Goal: Task Accomplishment & Management: Use online tool/utility

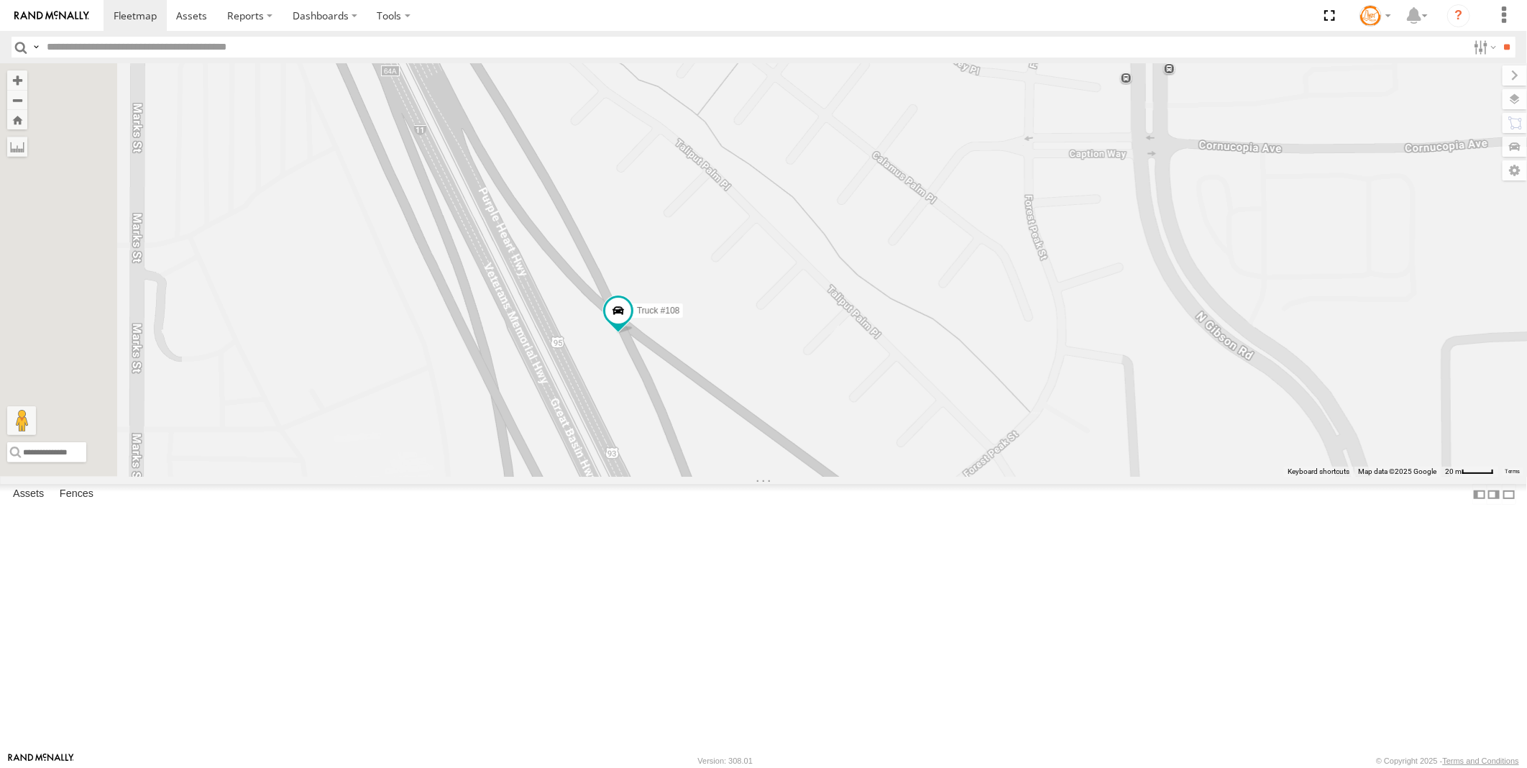
drag, startPoint x: 858, startPoint y: 628, endPoint x: 957, endPoint y: 569, distance: 116.4
click at [957, 477] on div "CMS #162 AB #210 AB #203 Sonic Truck #108 AB #211 2017 Pickup AB #216 AB #201" at bounding box center [763, 269] width 1527 height 413
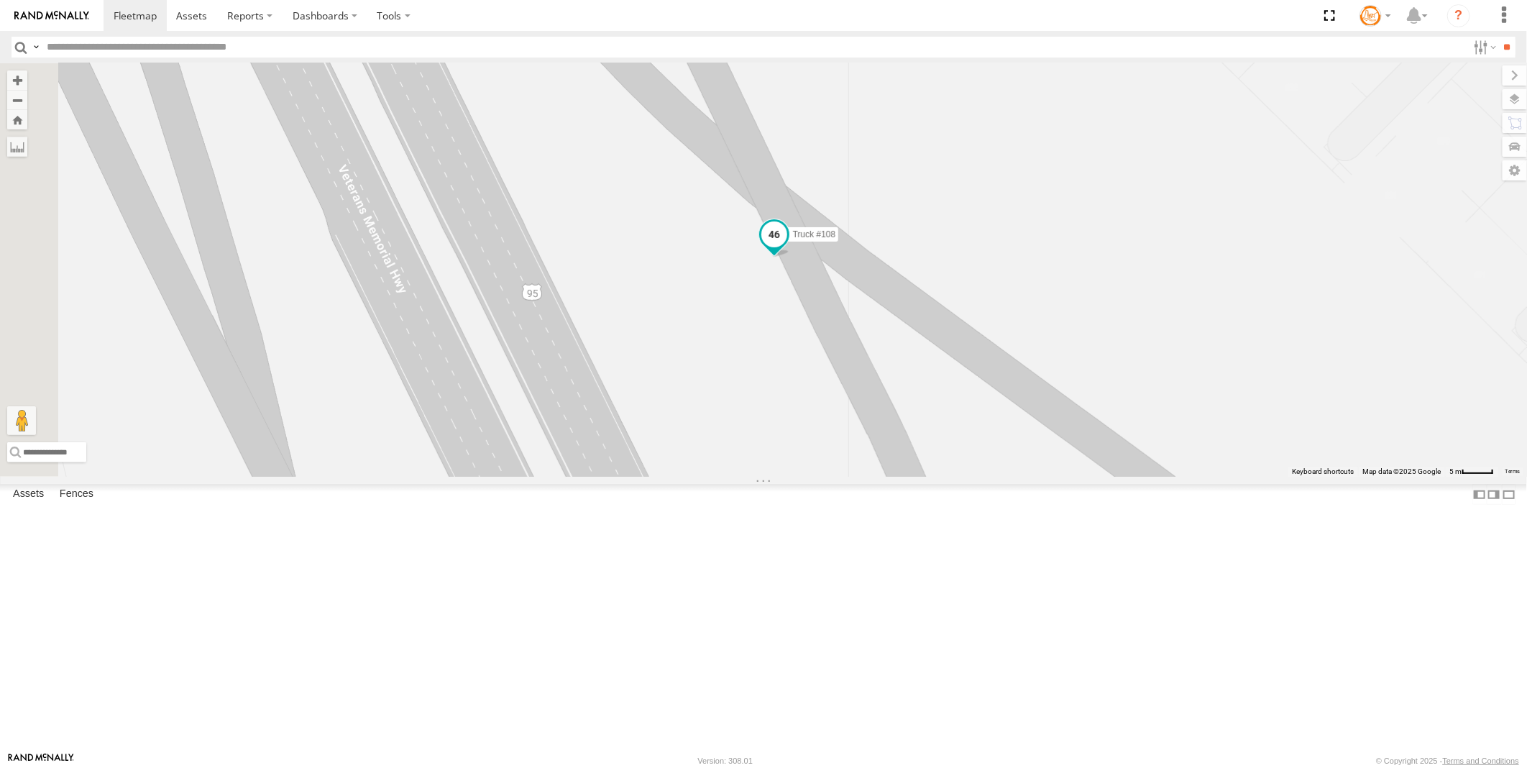
click at [787, 247] on span at bounding box center [774, 234] width 26 height 26
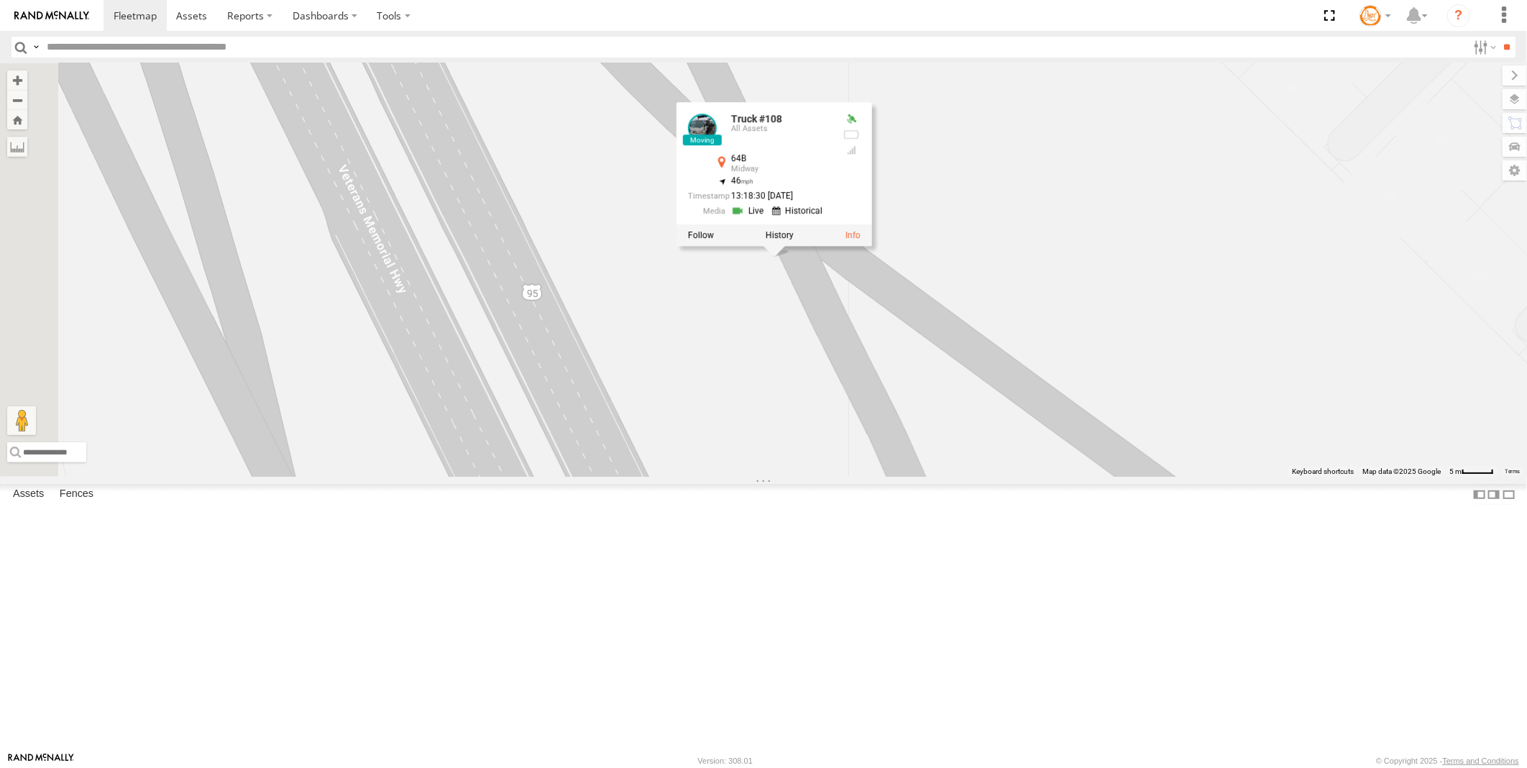
click at [768, 218] on link at bounding box center [749, 211] width 37 height 14
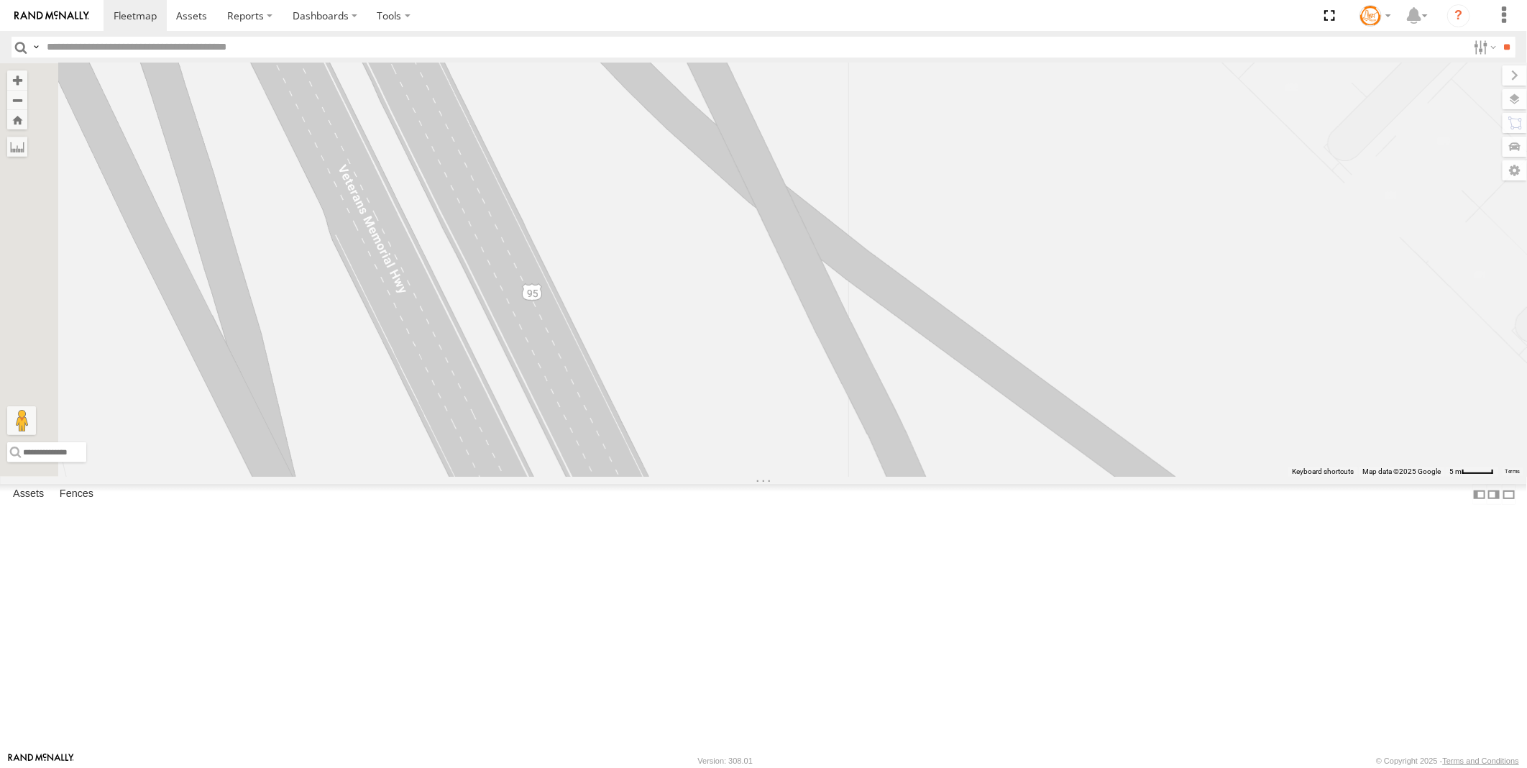
click at [0, 0] on link at bounding box center [0, 0] width 0 height 0
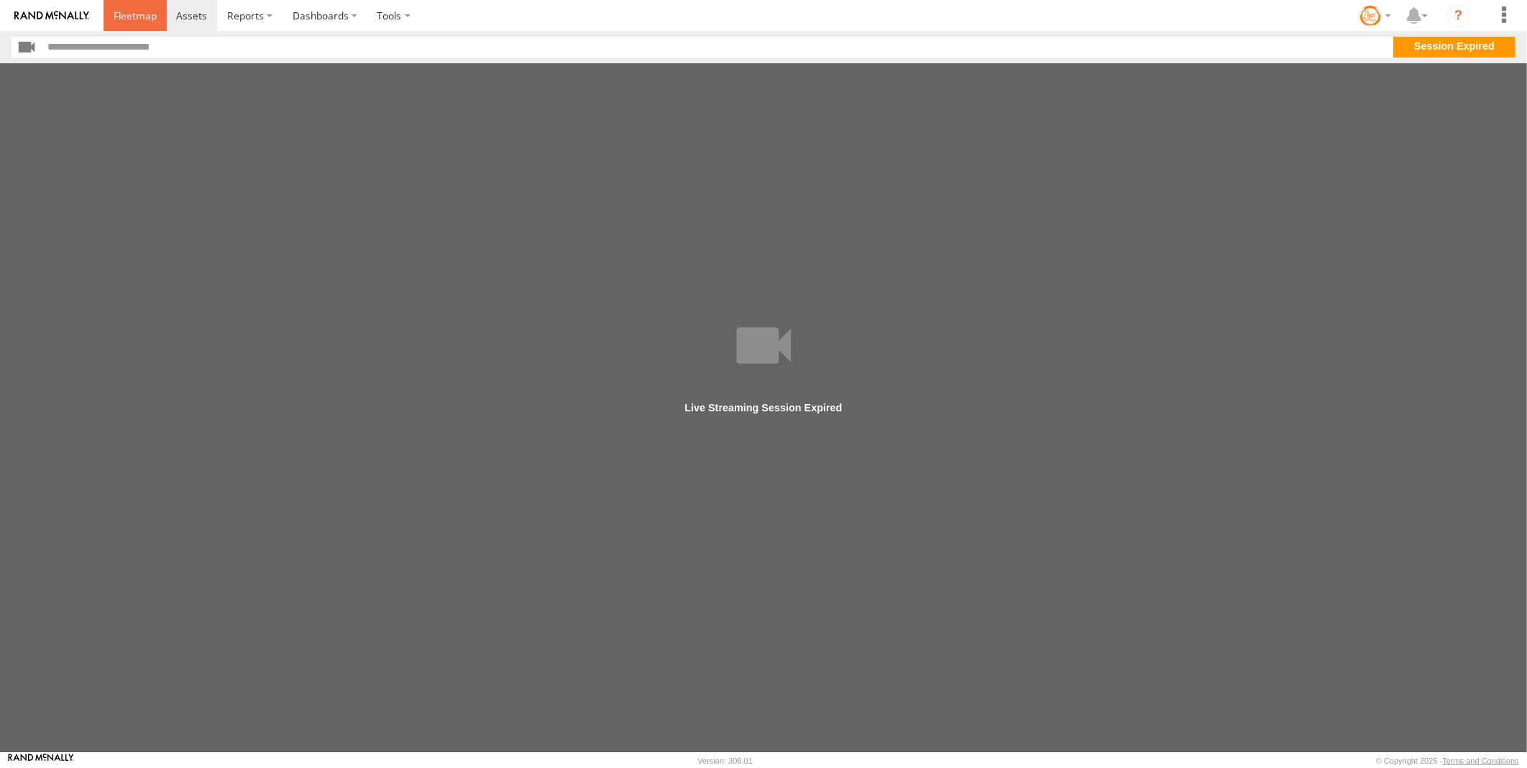
click at [137, 18] on span at bounding box center [135, 16] width 43 height 14
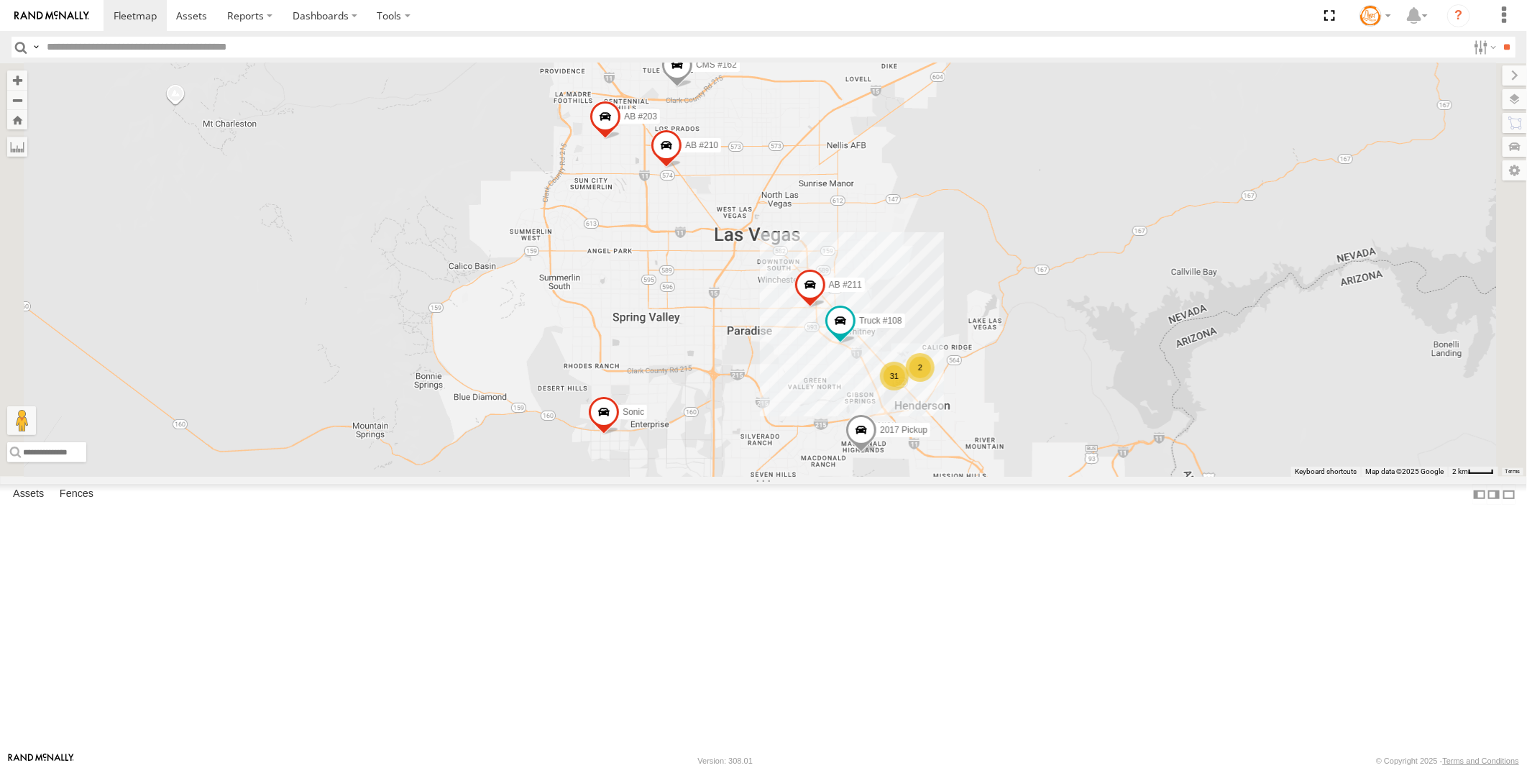
click at [0, 0] on link at bounding box center [0, 0] width 0 height 0
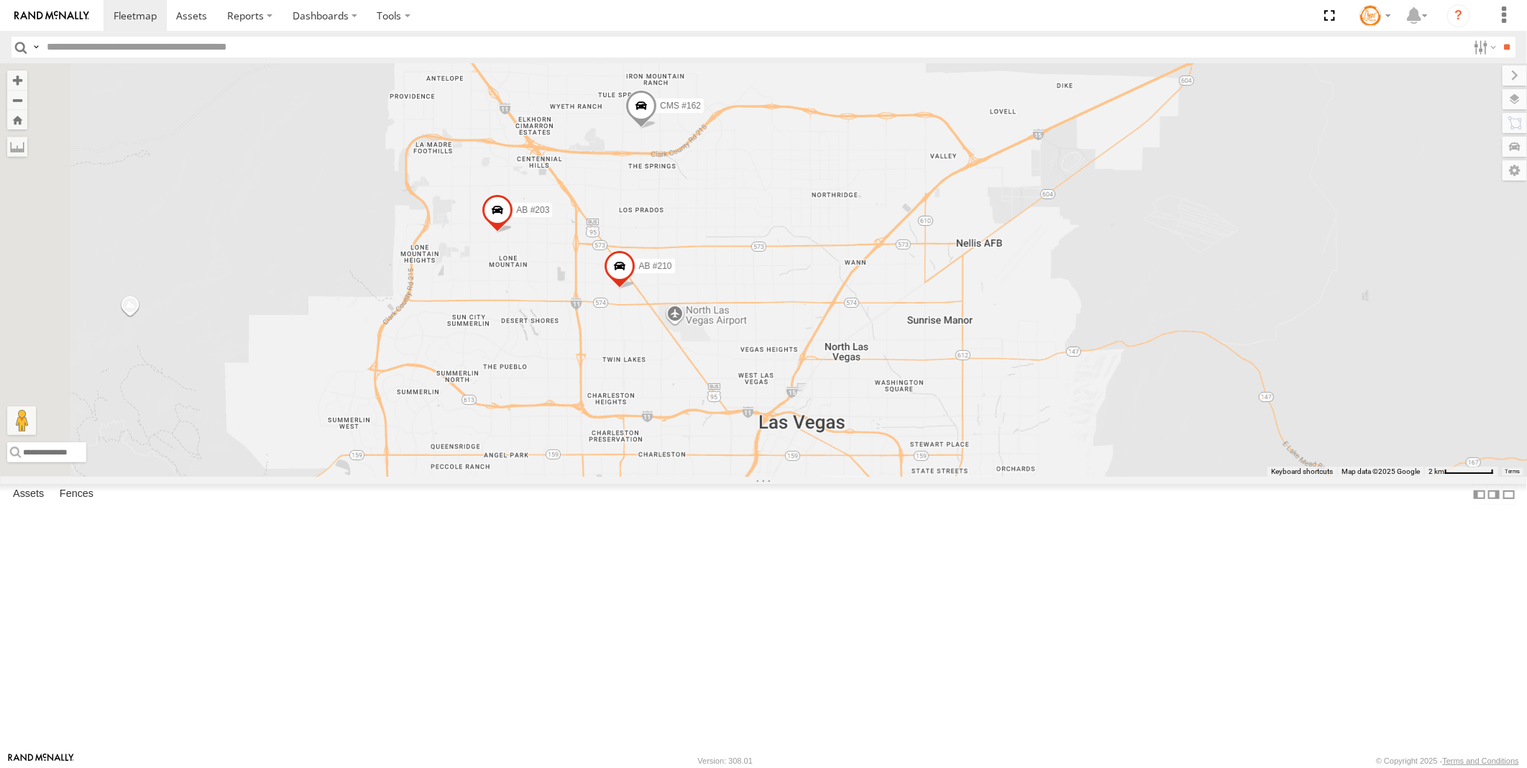
drag, startPoint x: 859, startPoint y: 195, endPoint x: 884, endPoint y: 398, distance: 204.3
click at [884, 398] on div "CMS #162 AB #210 AB #203 Sonic Truck #108 AB #211 2017 Pickup 31 AB #216 AB #201" at bounding box center [763, 269] width 1527 height 413
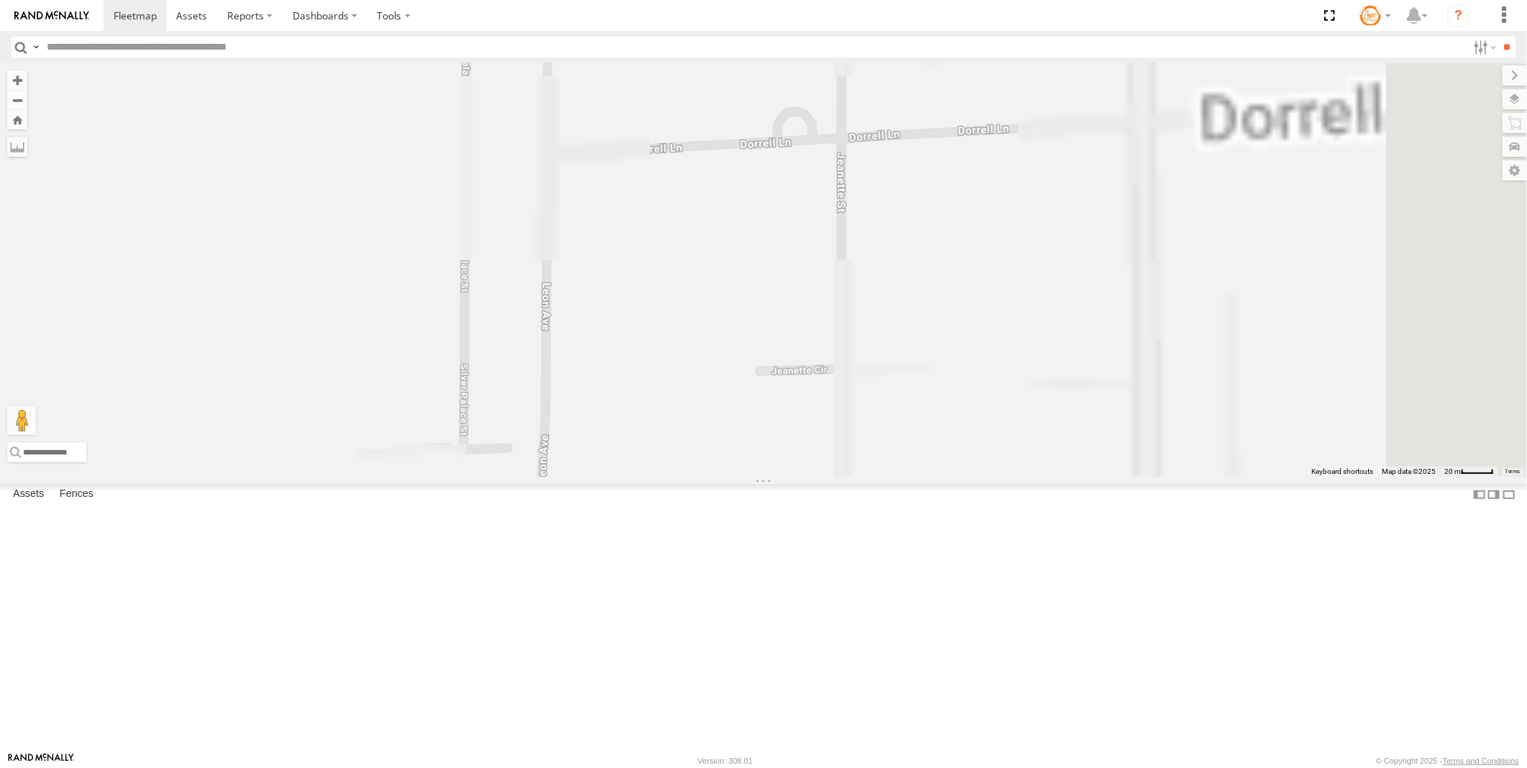
drag, startPoint x: 893, startPoint y: 547, endPoint x: 656, endPoint y: 396, distance: 281.2
click at [656, 396] on div "CMS #162 AB #210 AB #203 Sonic Truck #108 AB #211 2017 Pickup AB #216 AB #201" at bounding box center [763, 269] width 1527 height 413
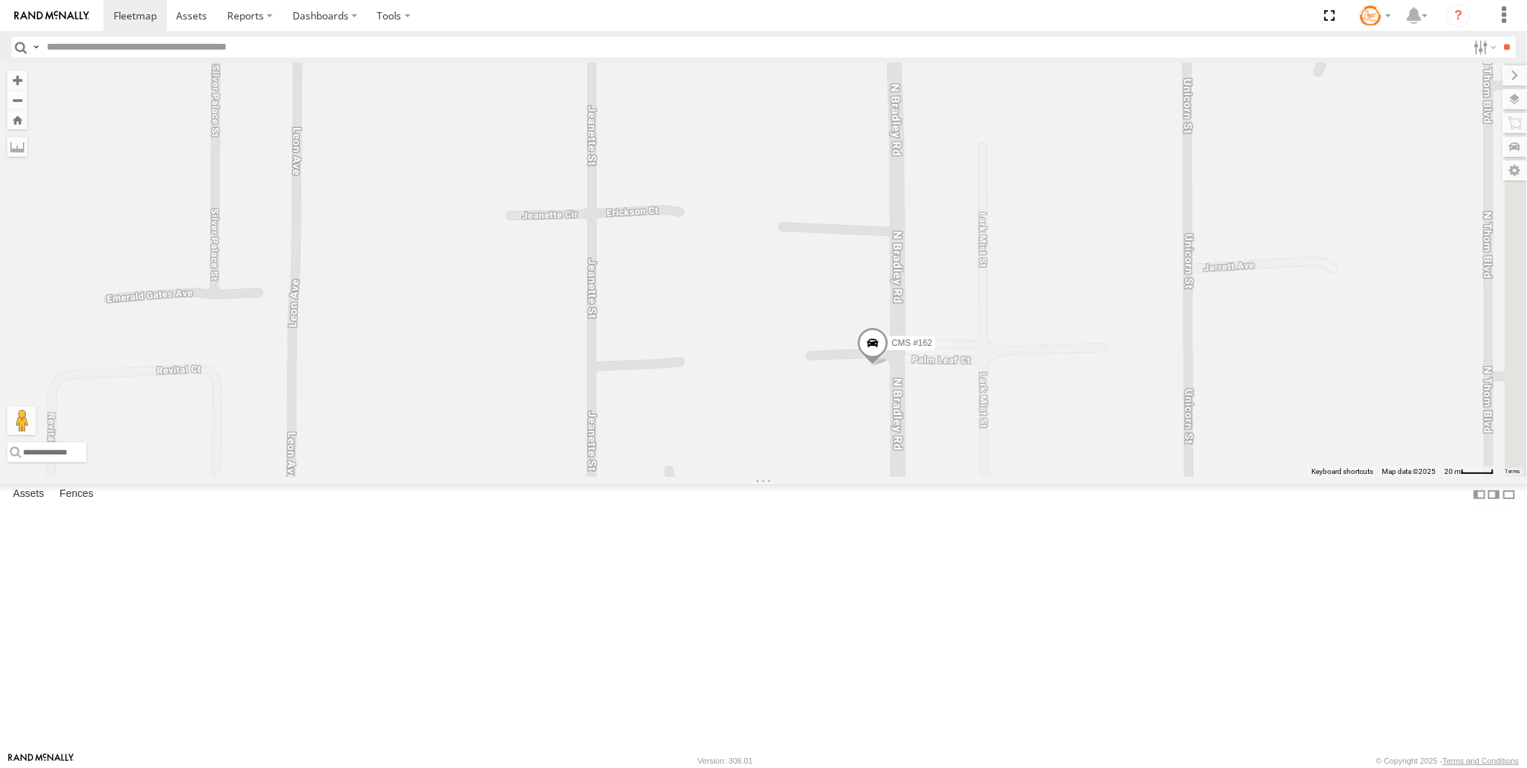
click at [888, 365] on span at bounding box center [873, 345] width 32 height 39
click at [892, 349] on label at bounding box center [878, 344] width 28 height 10
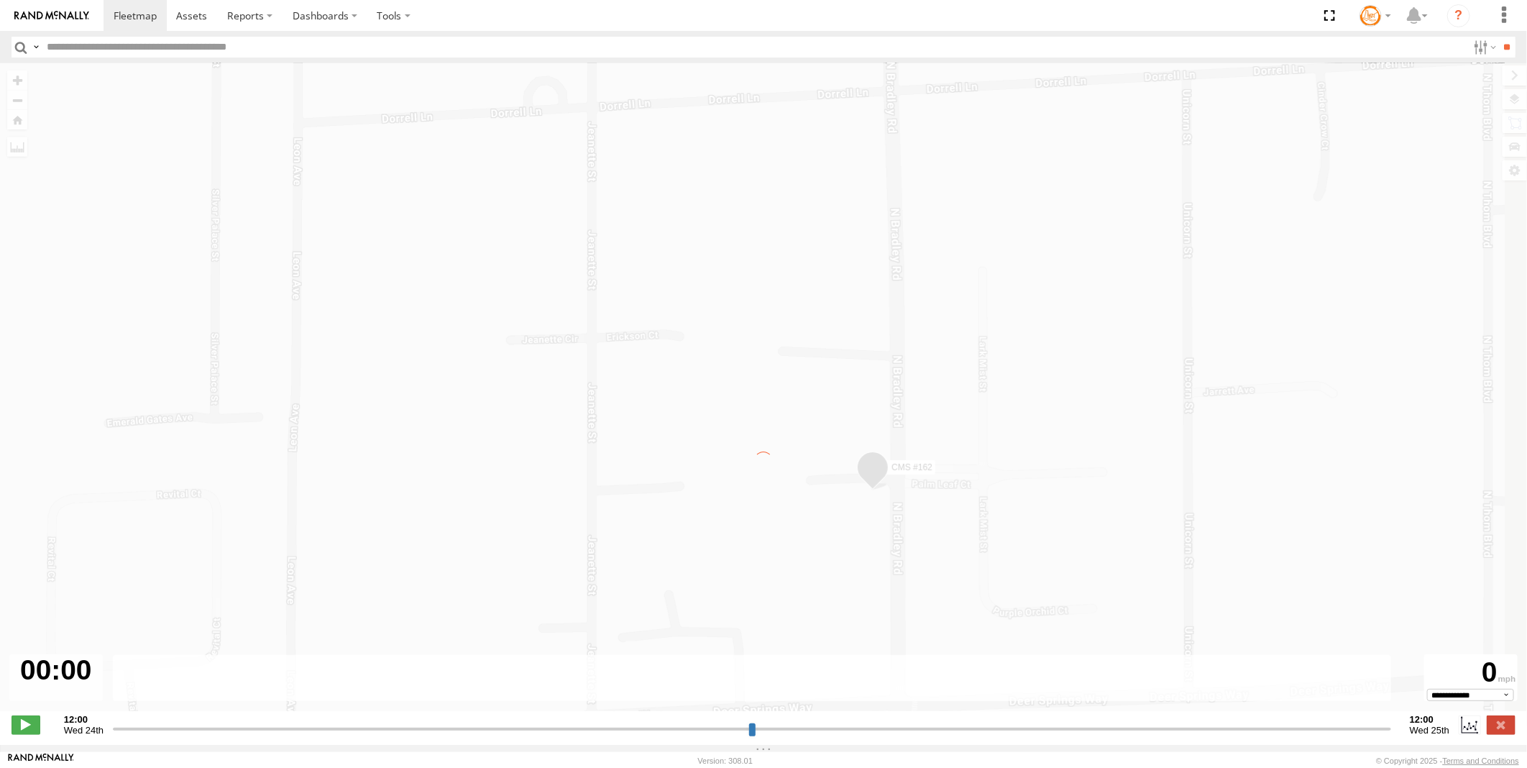
type input "**********"
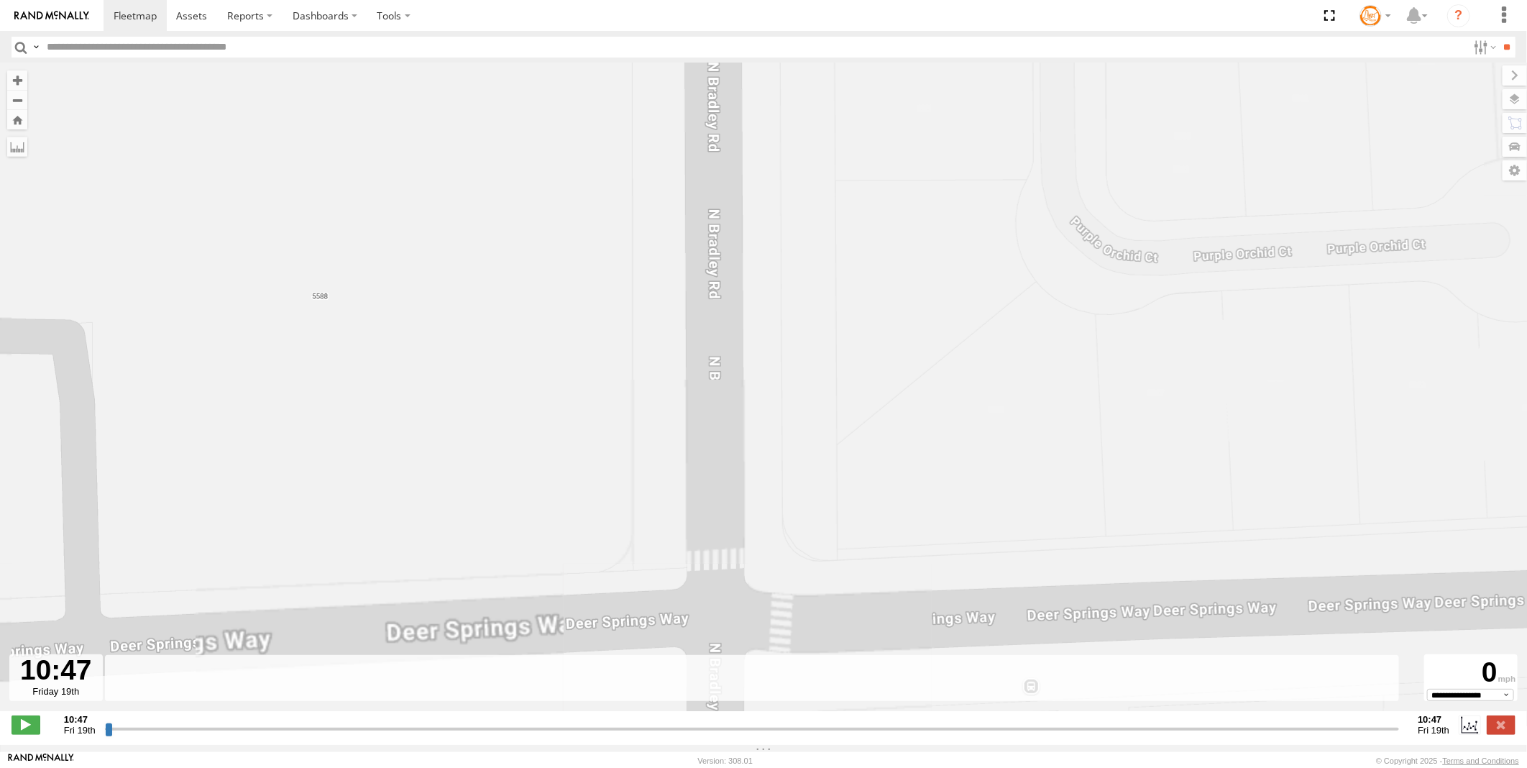
drag, startPoint x: 830, startPoint y: 595, endPoint x: 856, endPoint y: 390, distance: 206.5
click at [856, 390] on div "CMS #162" at bounding box center [763, 394] width 1527 height 663
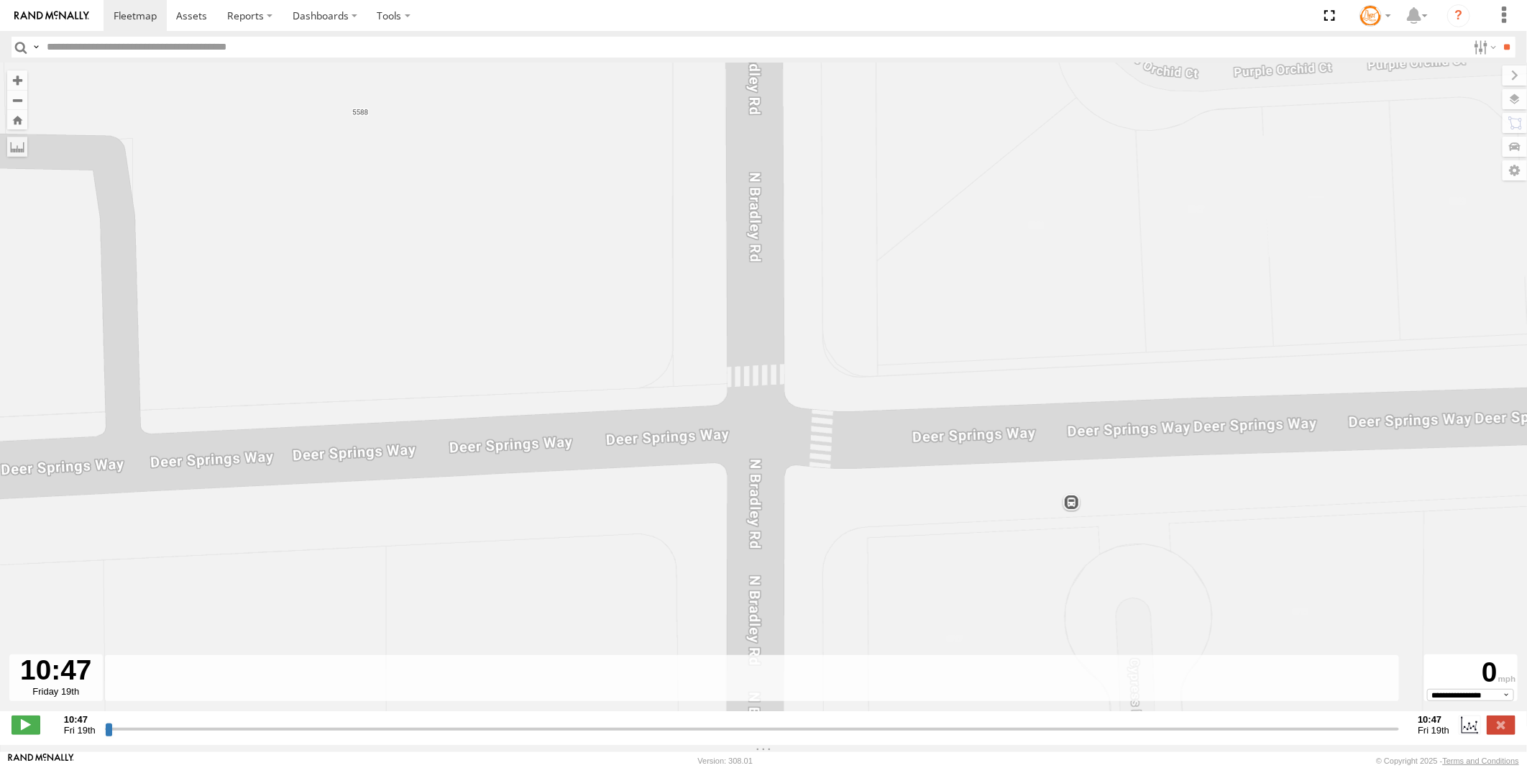
click at [753, 448] on div "CMS #162" at bounding box center [763, 394] width 1527 height 663
click at [753, 449] on div "CMS #162" at bounding box center [763, 394] width 1527 height 663
click at [753, 450] on div "CMS #162" at bounding box center [763, 394] width 1527 height 663
